Goal: Navigation & Orientation: Find specific page/section

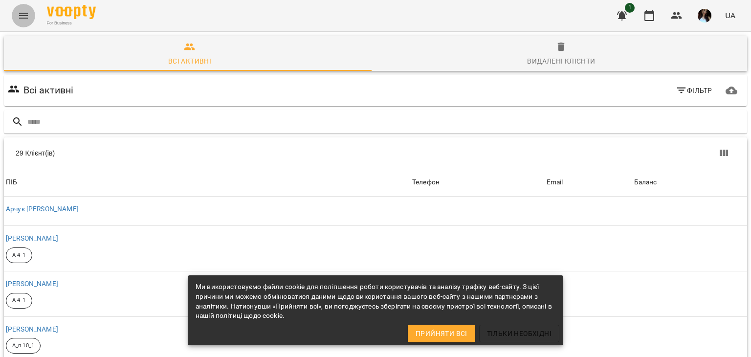
click at [28, 16] on icon "Menu" at bounding box center [24, 16] width 12 height 12
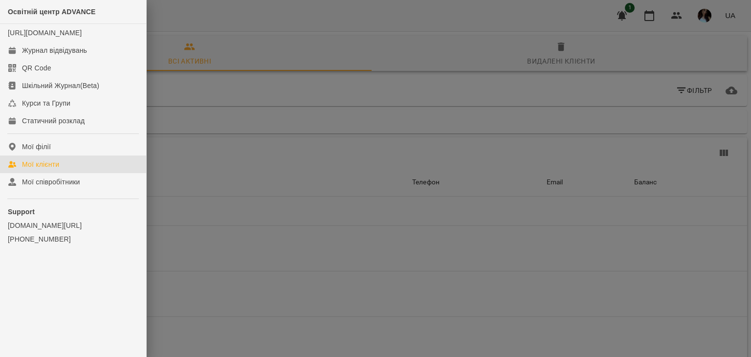
click at [76, 173] on link "Мої клієнти" at bounding box center [73, 164] width 146 height 18
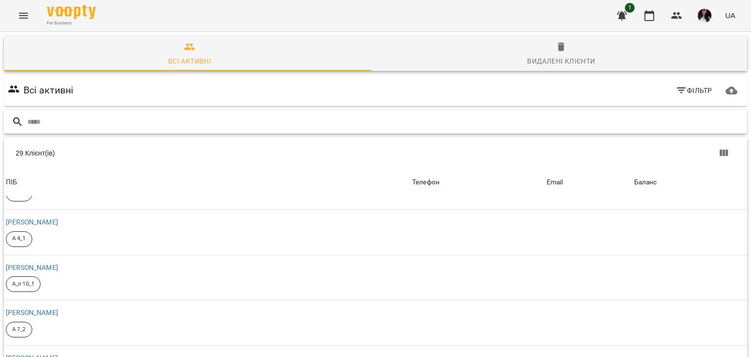
scroll to position [62, 0]
click at [27, 17] on icon "Menu" at bounding box center [24, 16] width 12 height 12
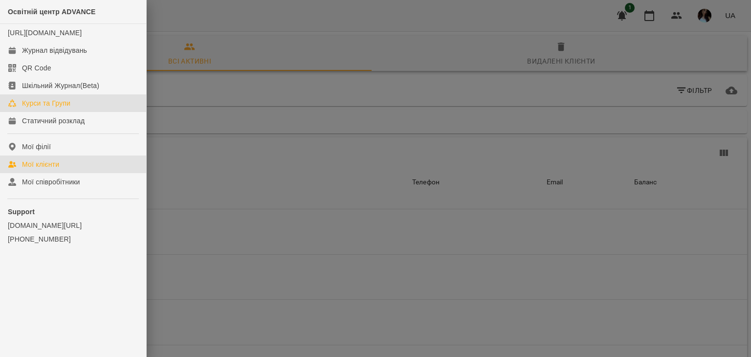
click at [53, 112] on link "Курси та Групи" at bounding box center [73, 103] width 146 height 18
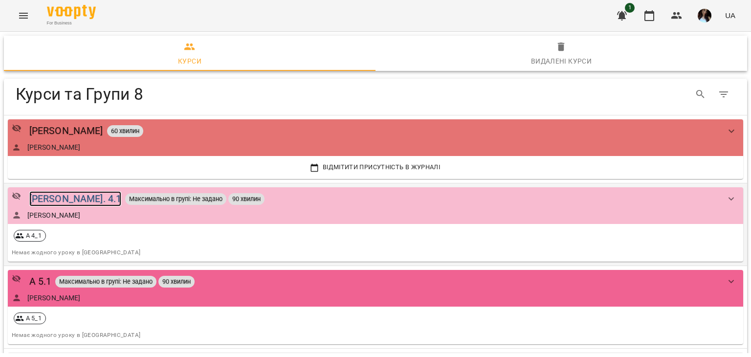
click at [42, 200] on div "[PERSON_NAME]. 4.1" at bounding box center [75, 198] width 92 height 15
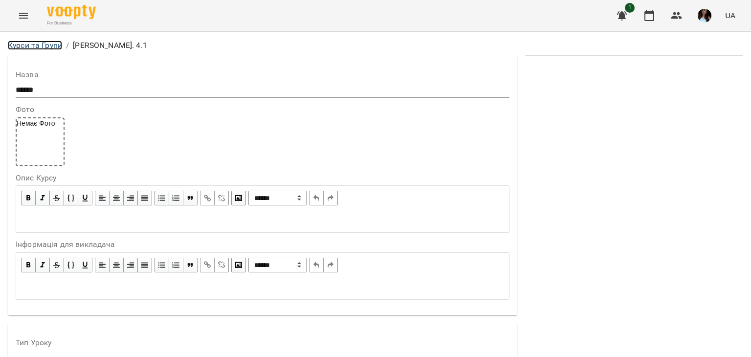
click at [24, 42] on link "Курси та Групи" at bounding box center [35, 45] width 54 height 9
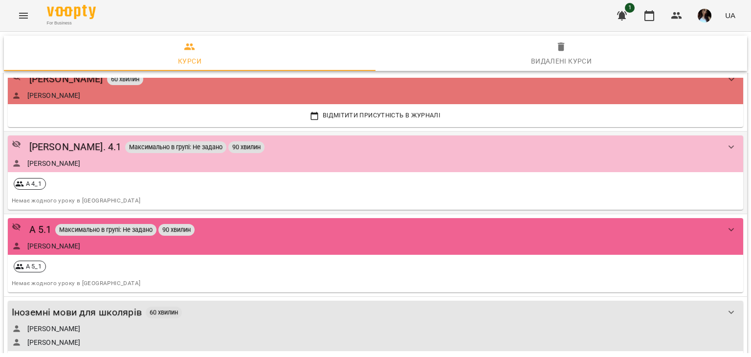
scroll to position [57, 0]
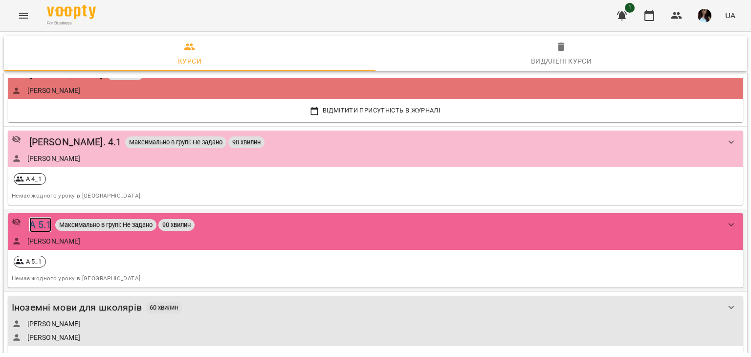
click at [41, 226] on div "А 5.1" at bounding box center [40, 224] width 22 height 15
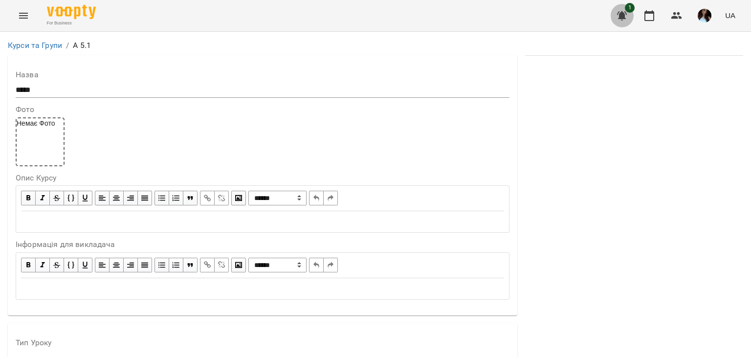
click at [622, 13] on icon "button" at bounding box center [622, 15] width 10 height 9
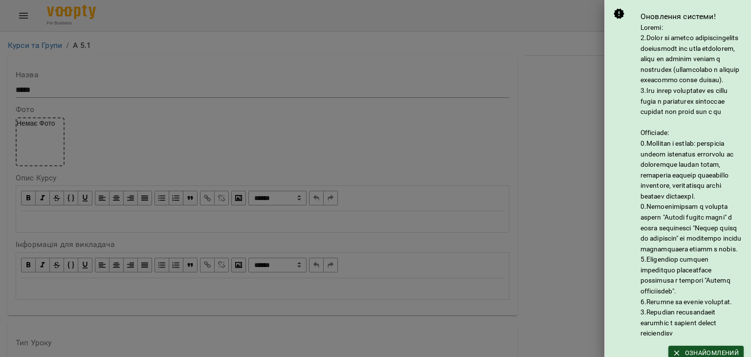
click at [558, 77] on div at bounding box center [375, 178] width 751 height 357
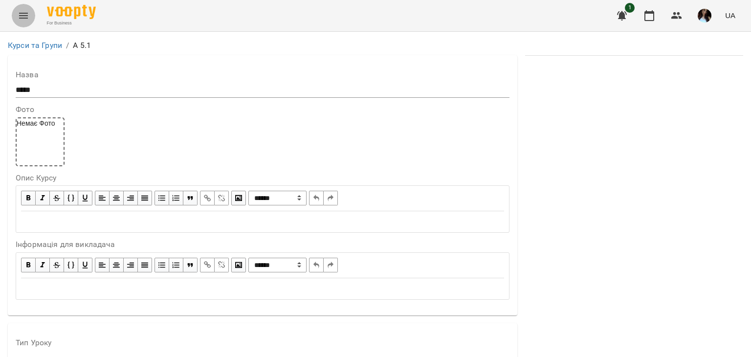
click at [25, 16] on icon "Menu" at bounding box center [23, 16] width 9 height 6
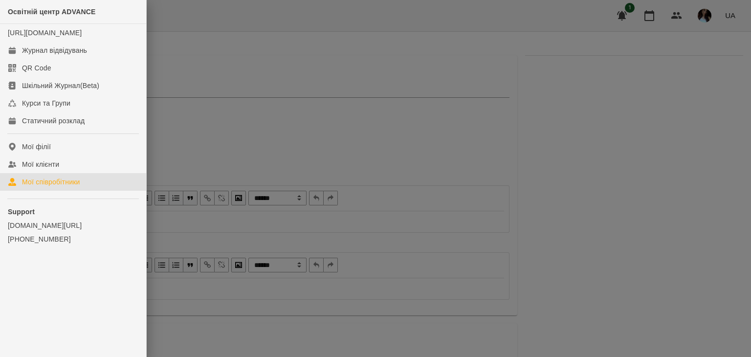
click at [61, 187] on div "Мої співробітники" at bounding box center [51, 182] width 58 height 10
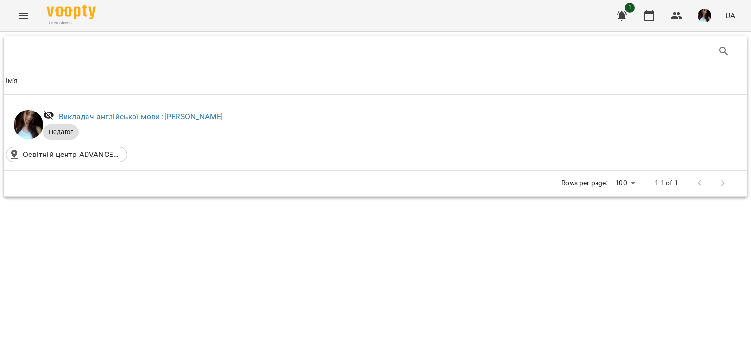
click at [23, 11] on icon "Menu" at bounding box center [24, 16] width 12 height 12
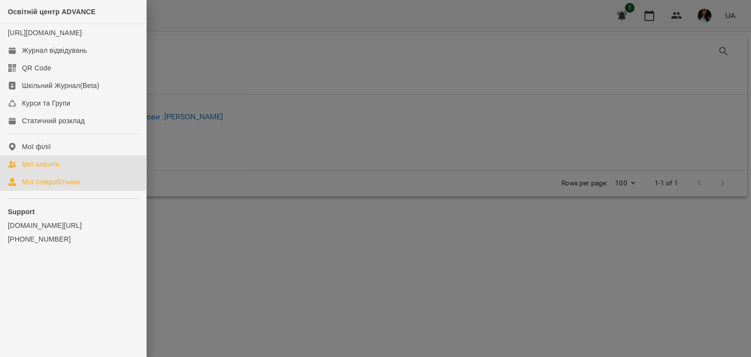
click at [58, 169] on div "Мої клієнти" at bounding box center [40, 164] width 37 height 10
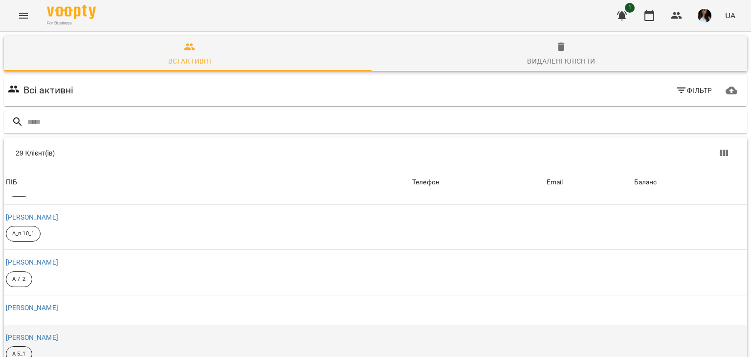
scroll to position [113, 0]
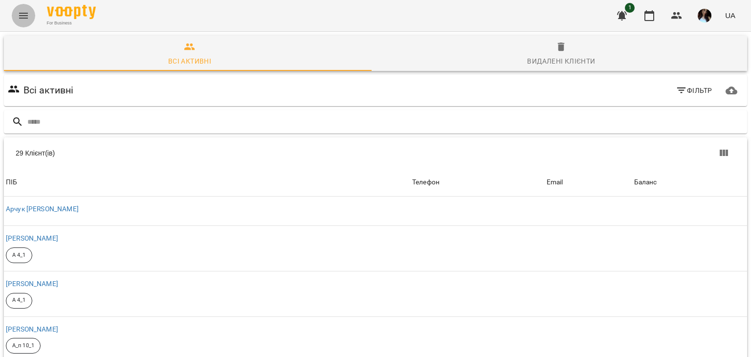
click at [23, 15] on icon "Menu" at bounding box center [24, 16] width 12 height 12
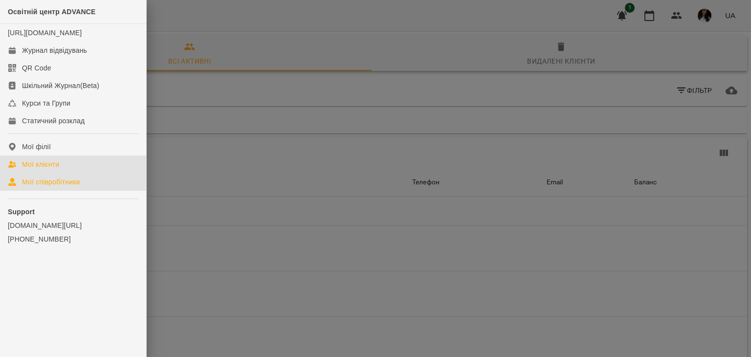
click at [70, 187] on div "Мої співробітники" at bounding box center [51, 182] width 58 height 10
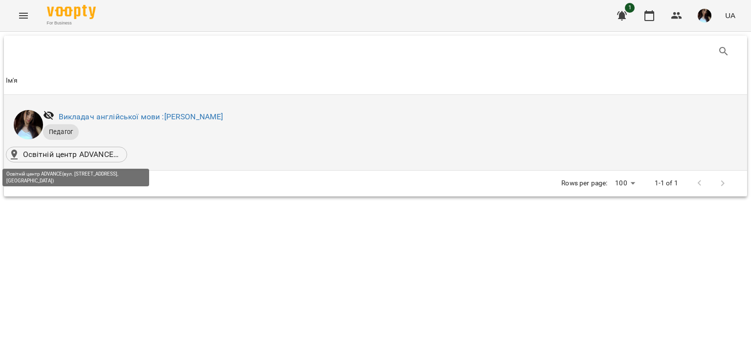
click at [84, 154] on p "Освітній центр ADVANCE(вул. [STREET_ADDRESS], [GEOGRAPHIC_DATA])" at bounding box center [72, 155] width 98 height 12
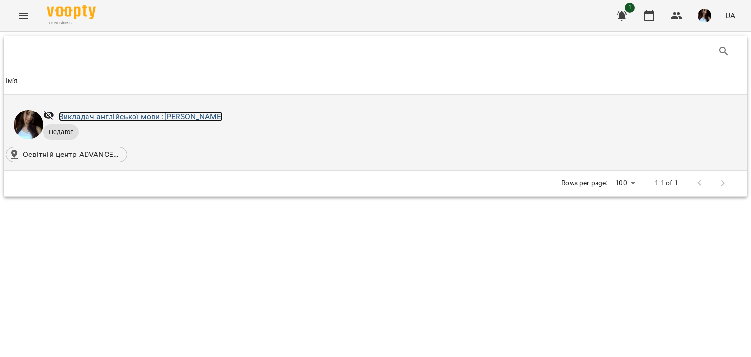
click at [116, 119] on link "Викладач англійської мови : [PERSON_NAME]" at bounding box center [141, 116] width 165 height 9
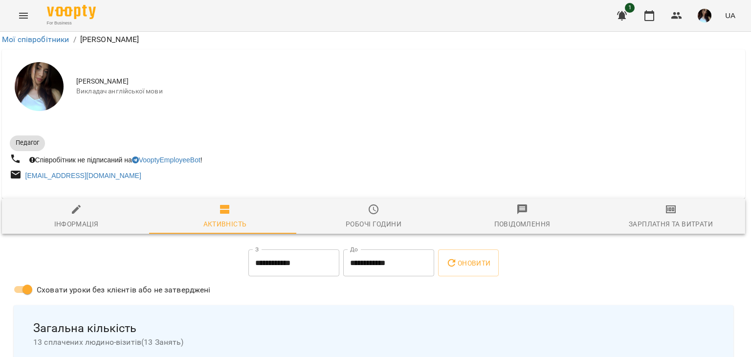
scroll to position [0, 2]
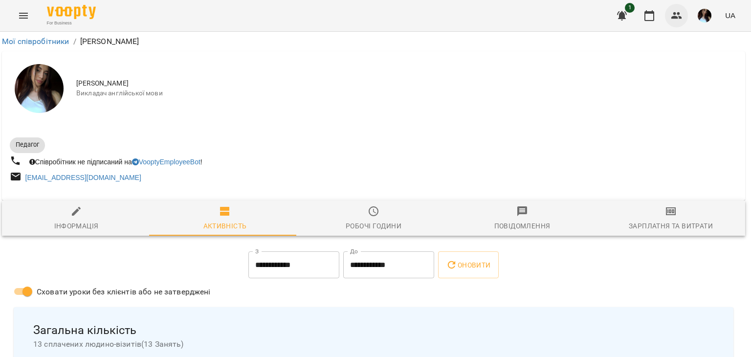
click at [672, 19] on icon "button" at bounding box center [676, 15] width 11 height 7
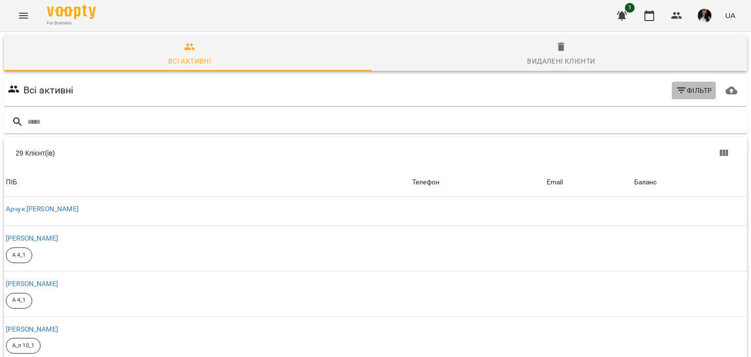
click at [676, 90] on icon "button" at bounding box center [680, 90] width 9 height 6
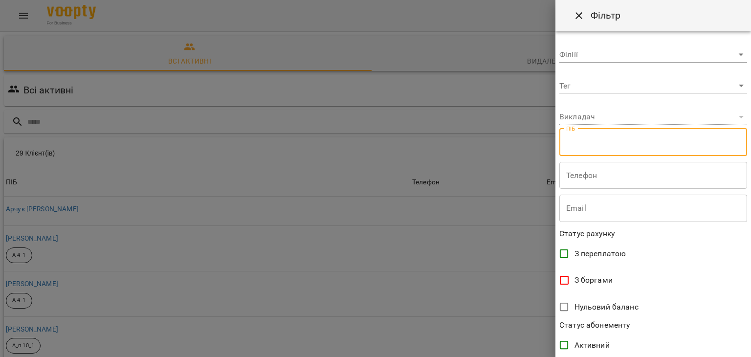
click at [620, 150] on input "text" at bounding box center [653, 142] width 188 height 27
type input "**********"
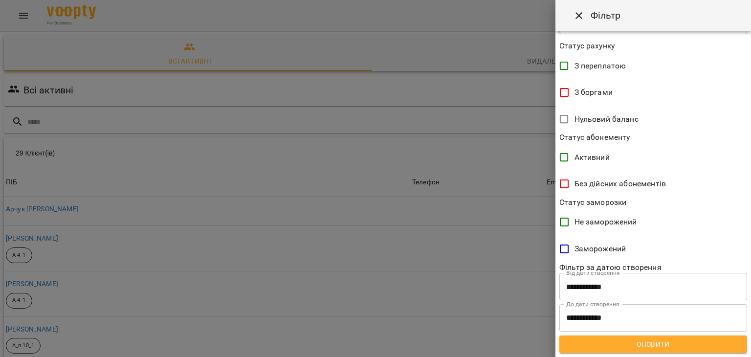
click at [462, 237] on div at bounding box center [375, 178] width 751 height 357
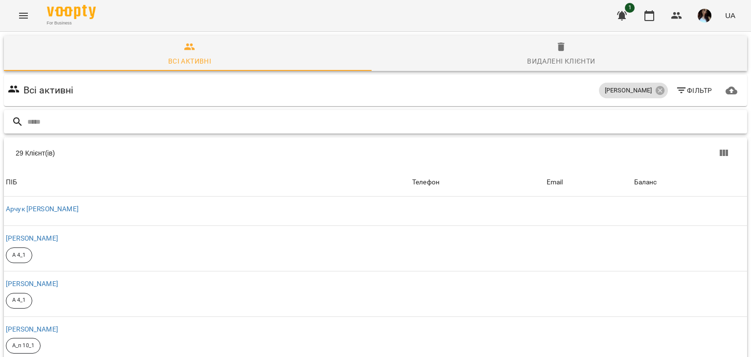
click at [254, 122] on input "text" at bounding box center [385, 122] width 716 height 16
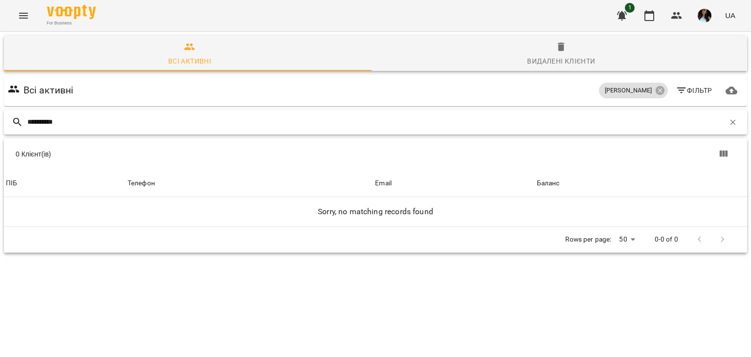
type input "**********"
drag, startPoint x: 88, startPoint y: 118, endPoint x: 0, endPoint y: 110, distance: 88.8
click at [0, 110] on div "**********" at bounding box center [375, 178] width 755 height 297
click at [19, 10] on icon "Menu" at bounding box center [24, 16] width 12 height 12
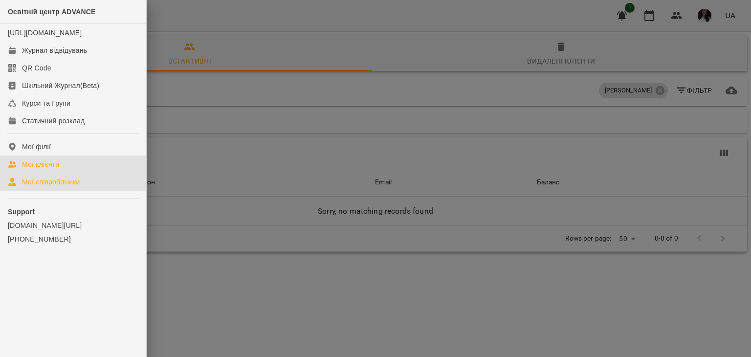
click at [49, 187] on div "Мої співробітники" at bounding box center [51, 182] width 58 height 10
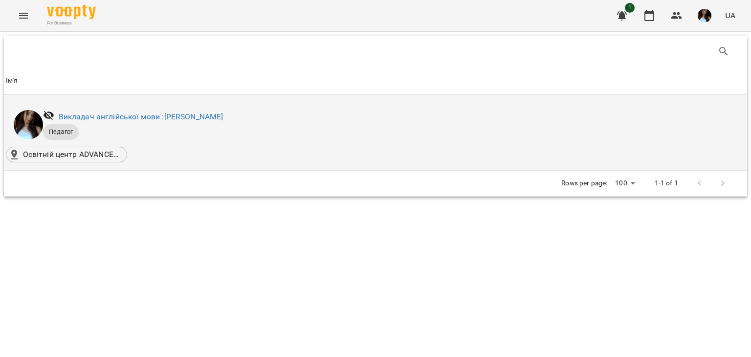
click at [29, 128] on img at bounding box center [28, 124] width 29 height 29
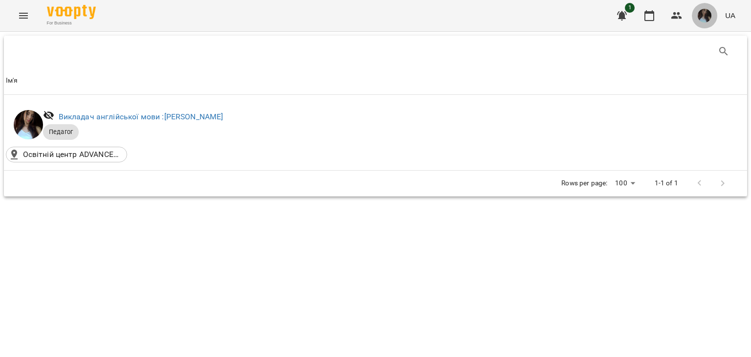
click at [709, 13] on img "button" at bounding box center [704, 16] width 14 height 14
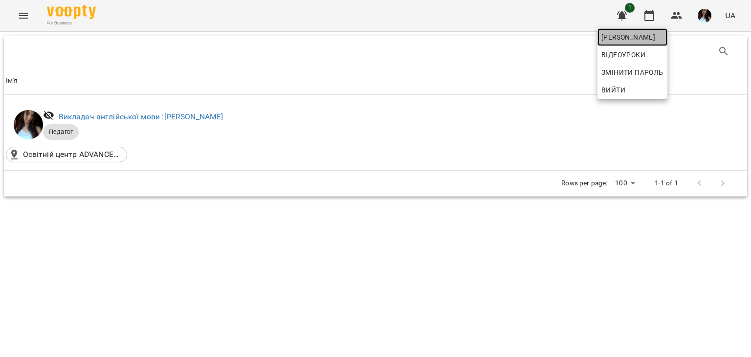
click at [663, 36] on span "[PERSON_NAME]" at bounding box center [632, 37] width 62 height 12
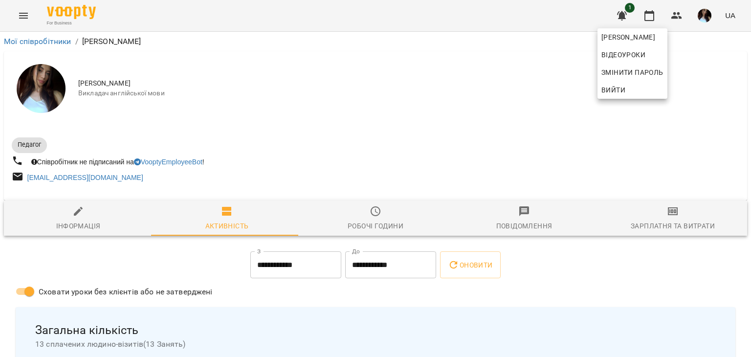
click at [631, 134] on div at bounding box center [375, 178] width 751 height 357
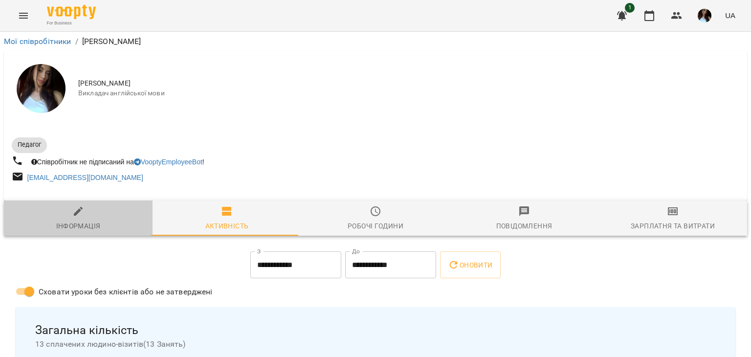
click at [86, 221] on div "Інформація" at bounding box center [78, 226] width 44 height 12
select select "**"
